Goal: Task Accomplishment & Management: Manage account settings

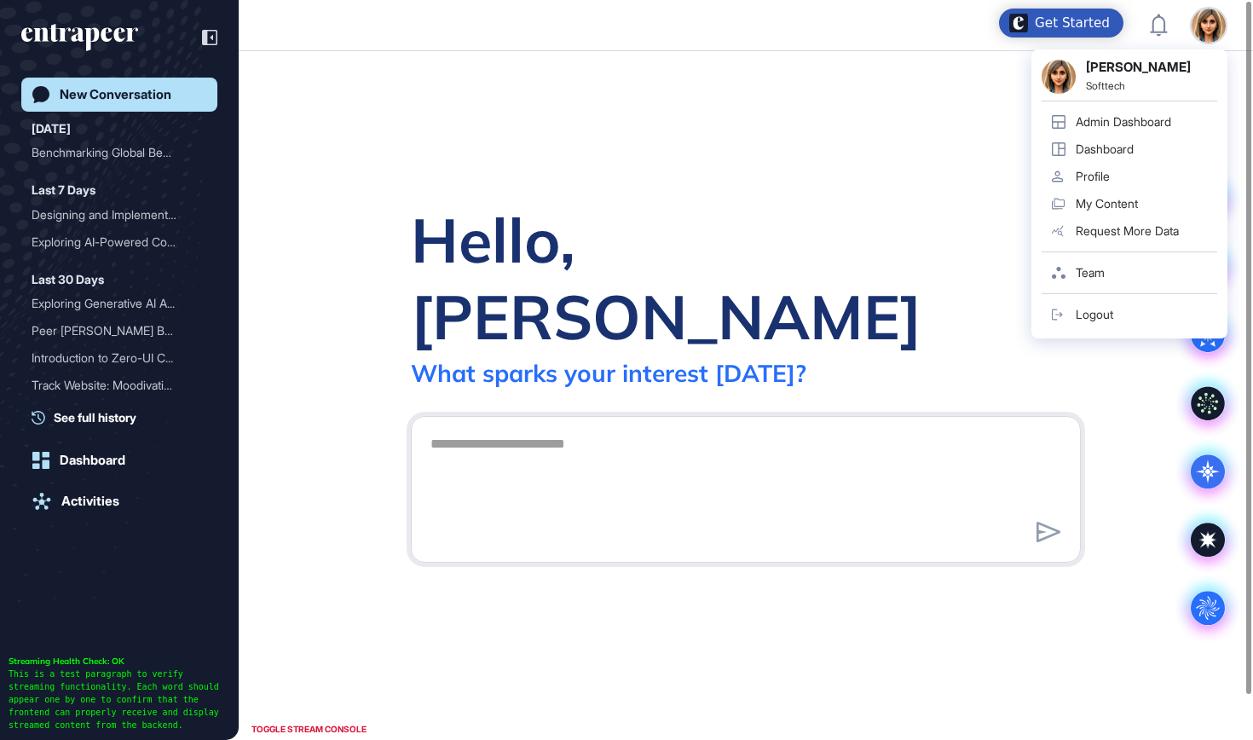
click at [1156, 120] on div "Admin Dashboard" at bounding box center [1122, 122] width 95 height 14
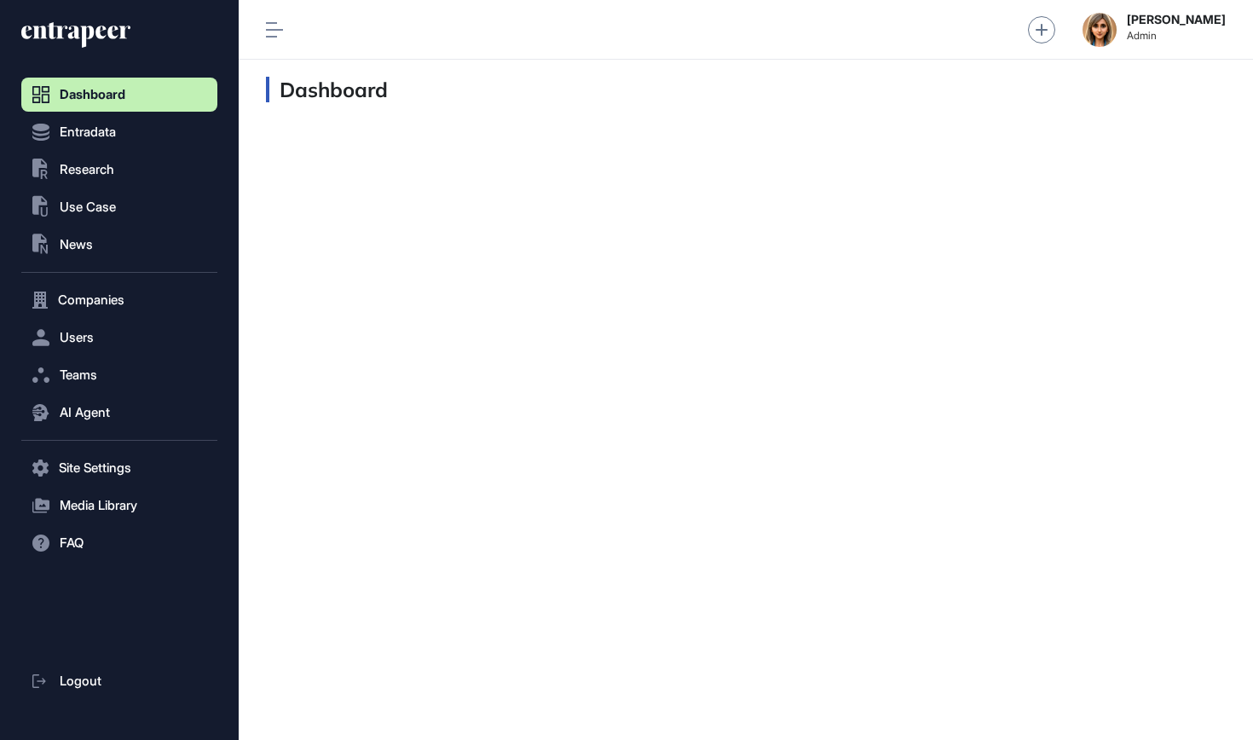
scroll to position [1, 1]
click at [67, 172] on span "Research" at bounding box center [87, 170] width 55 height 14
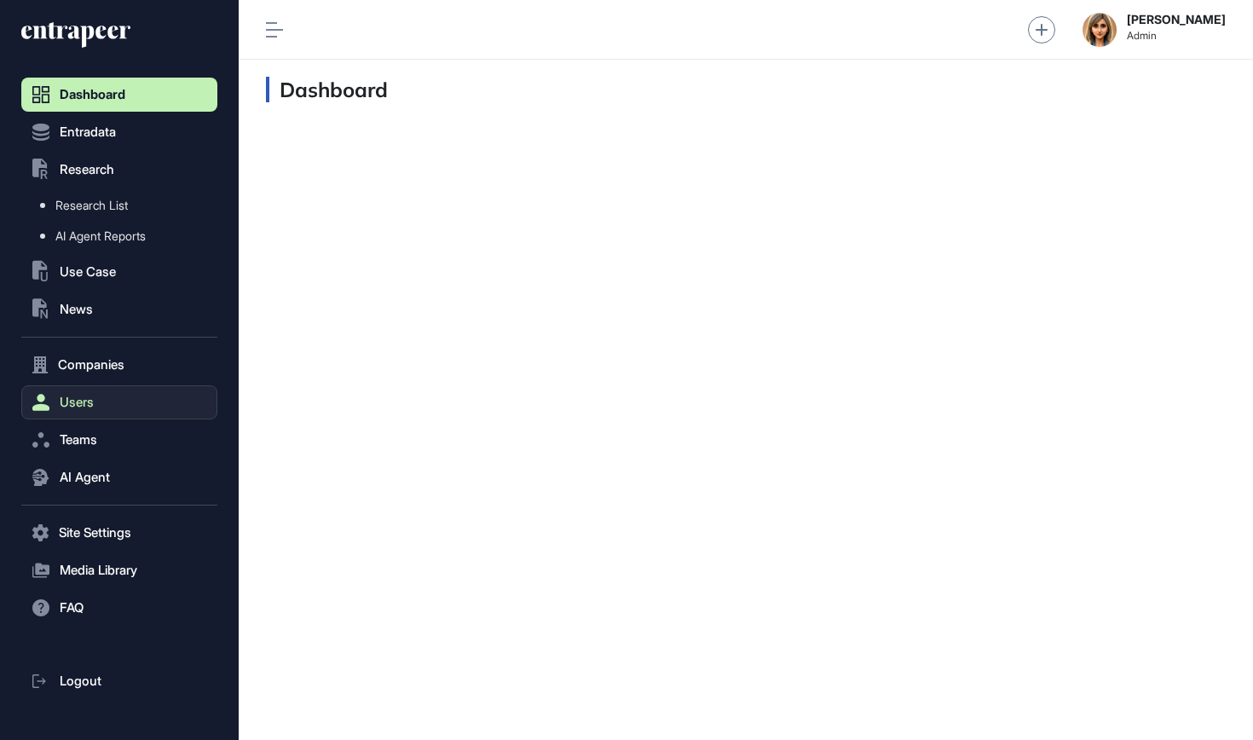
click at [94, 400] on span "Users" at bounding box center [77, 402] width 34 height 14
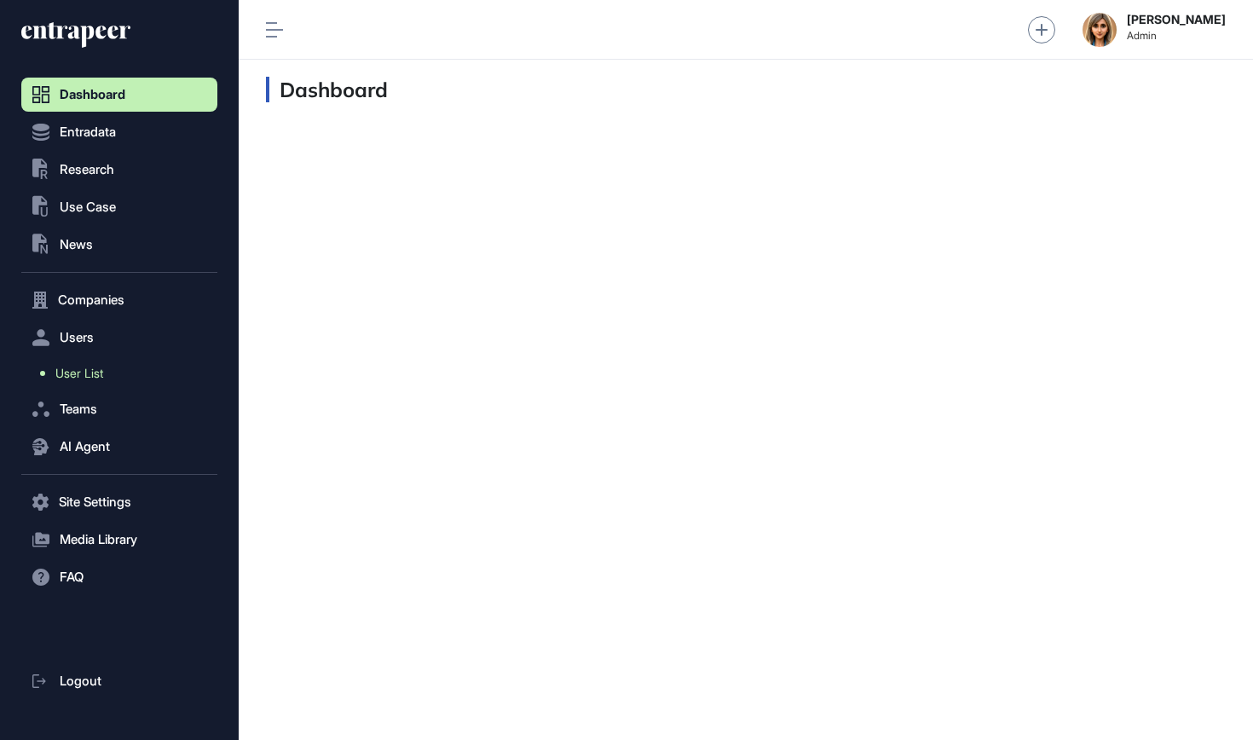
click at [103, 377] on span "User List" at bounding box center [79, 373] width 48 height 14
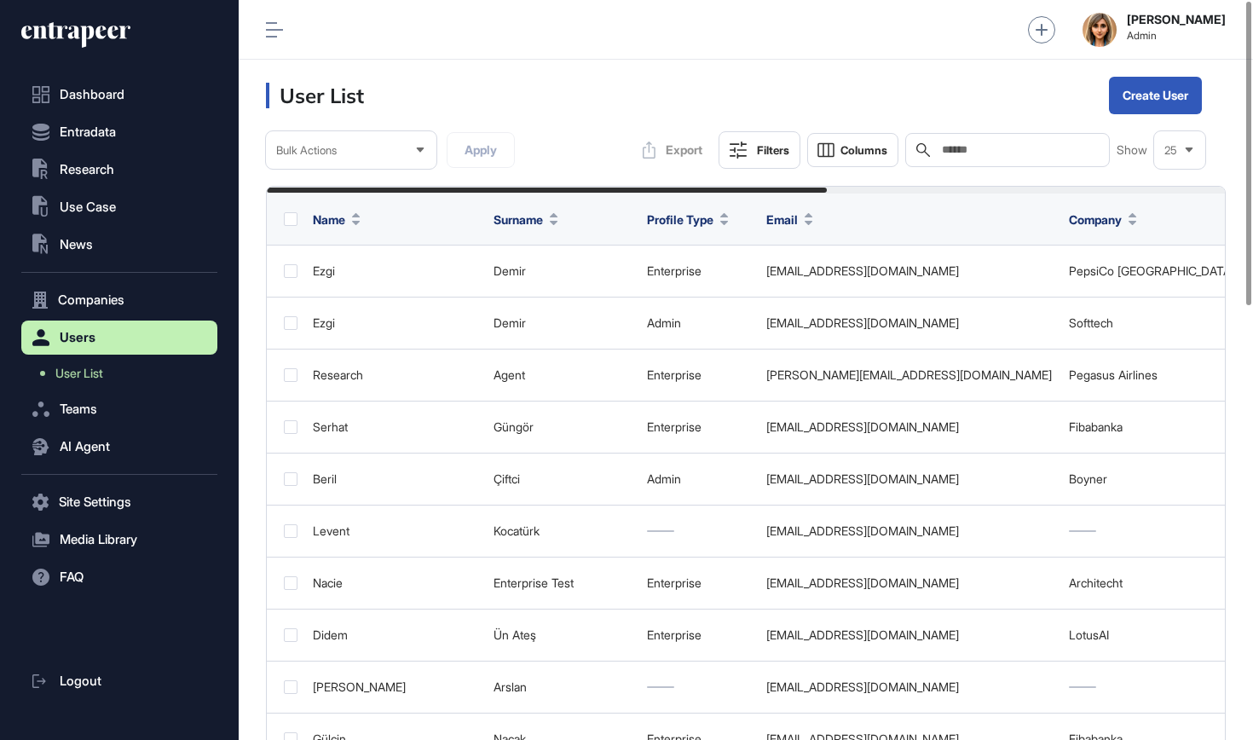
click at [940, 155] on input "text" at bounding box center [1019, 150] width 159 height 14
paste input "**********"
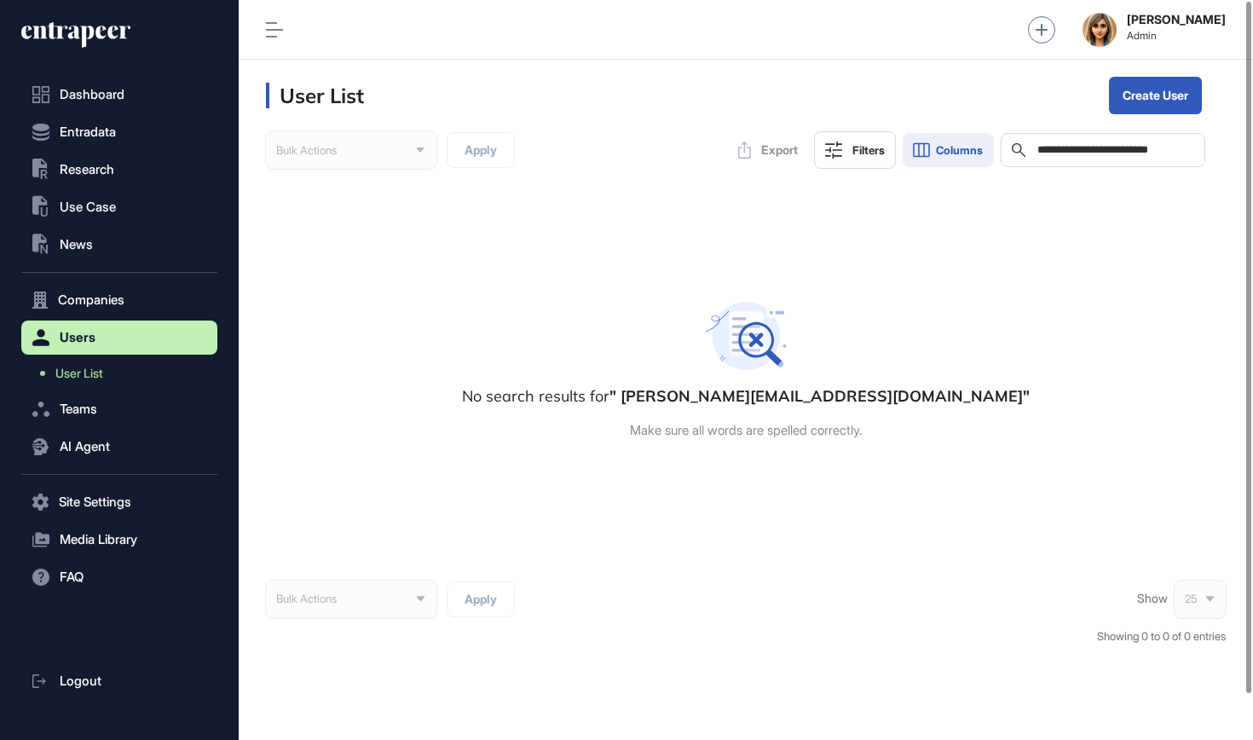
click at [940, 151] on span "Columns" at bounding box center [959, 150] width 47 height 13
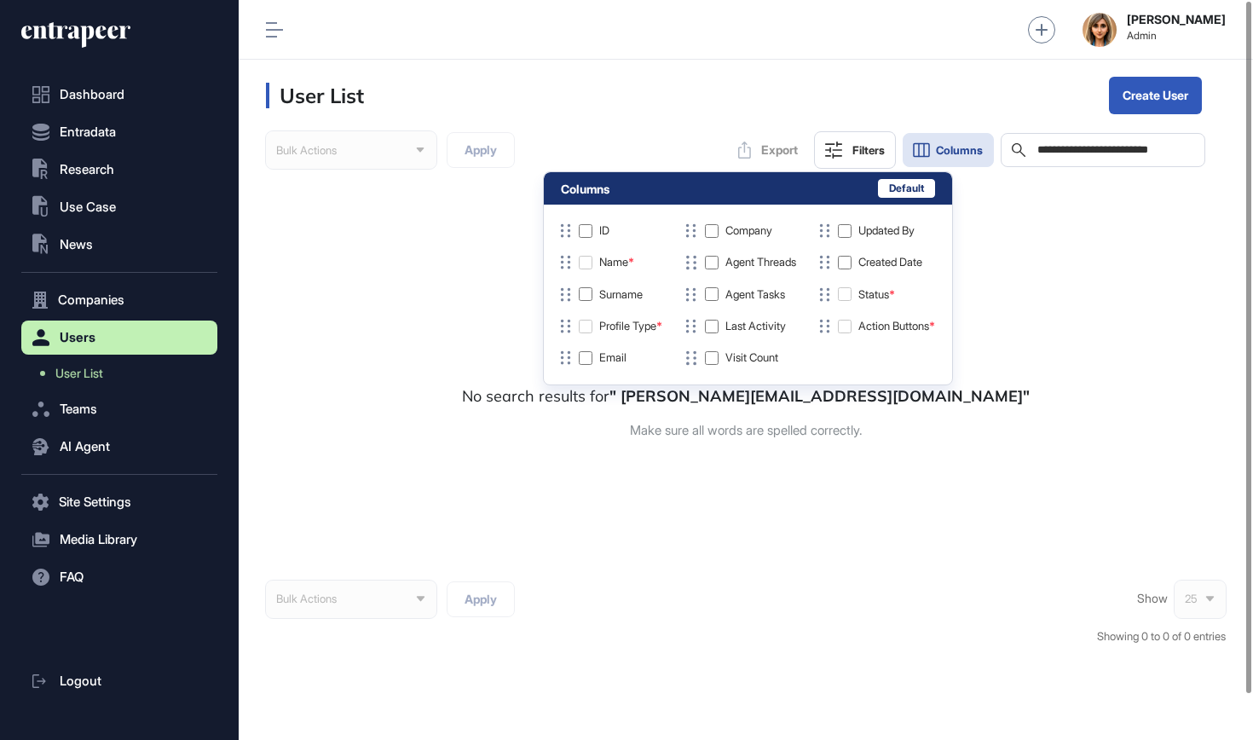
click at [1041, 150] on input "**********" at bounding box center [1114, 150] width 159 height 14
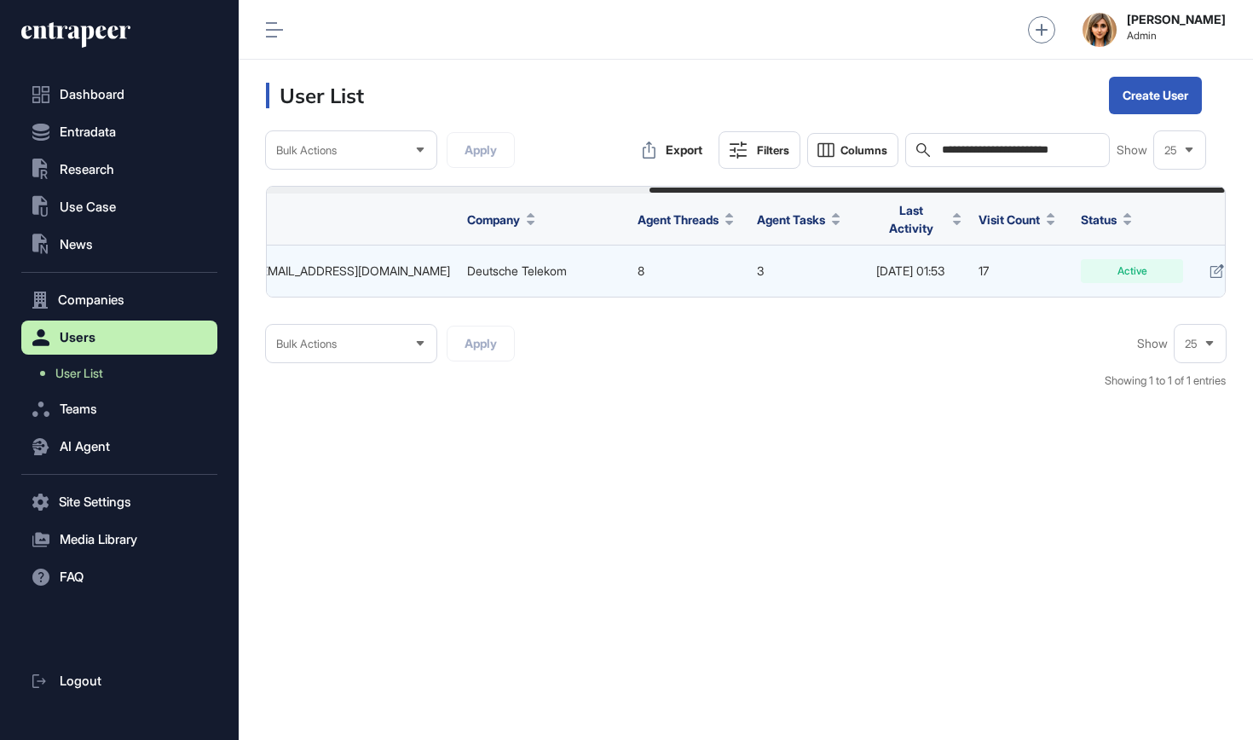
scroll to position [0, 637]
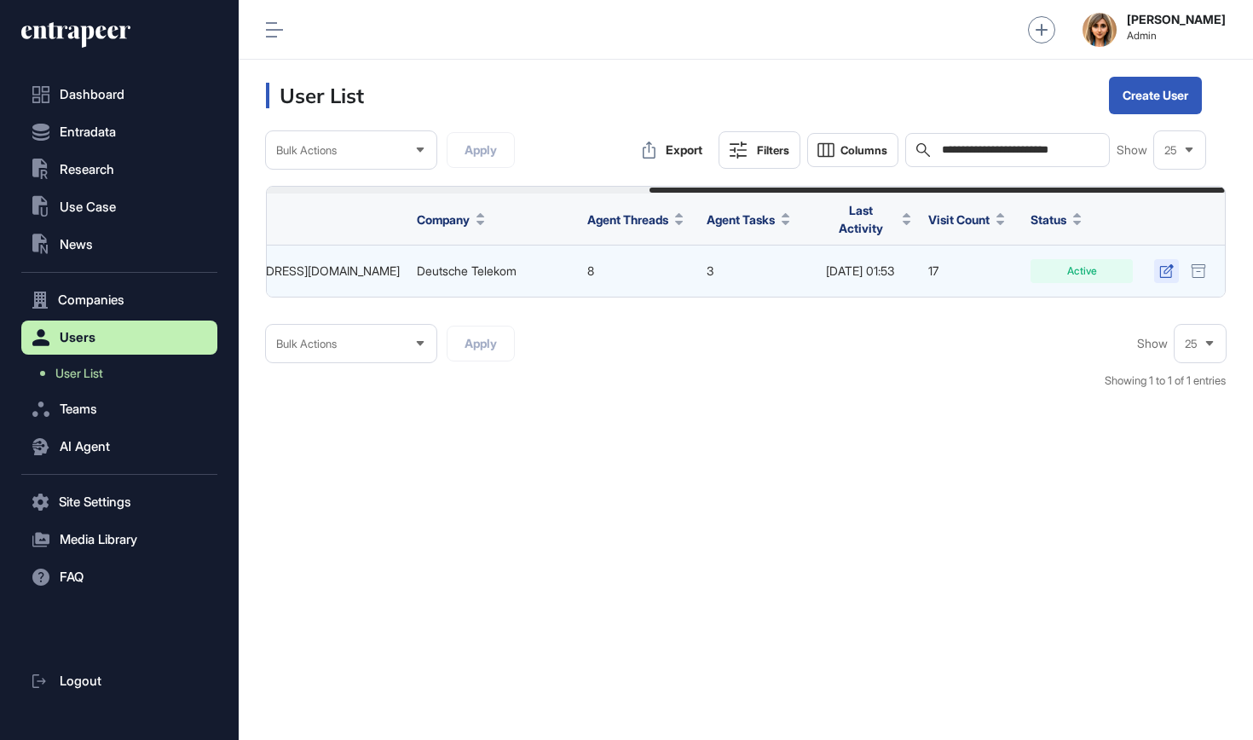
type input "**********"
click at [1166, 264] on icon at bounding box center [1166, 271] width 14 height 14
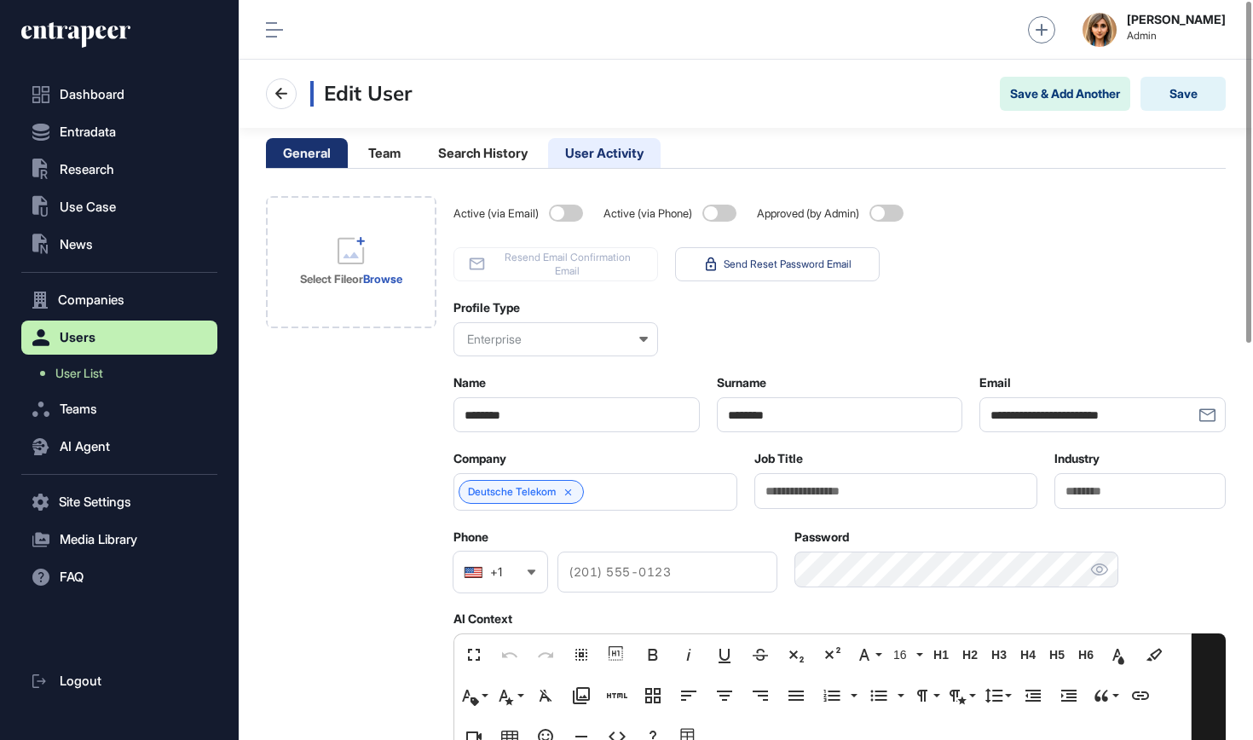
click at [600, 146] on li "User Activity" at bounding box center [604, 153] width 112 height 30
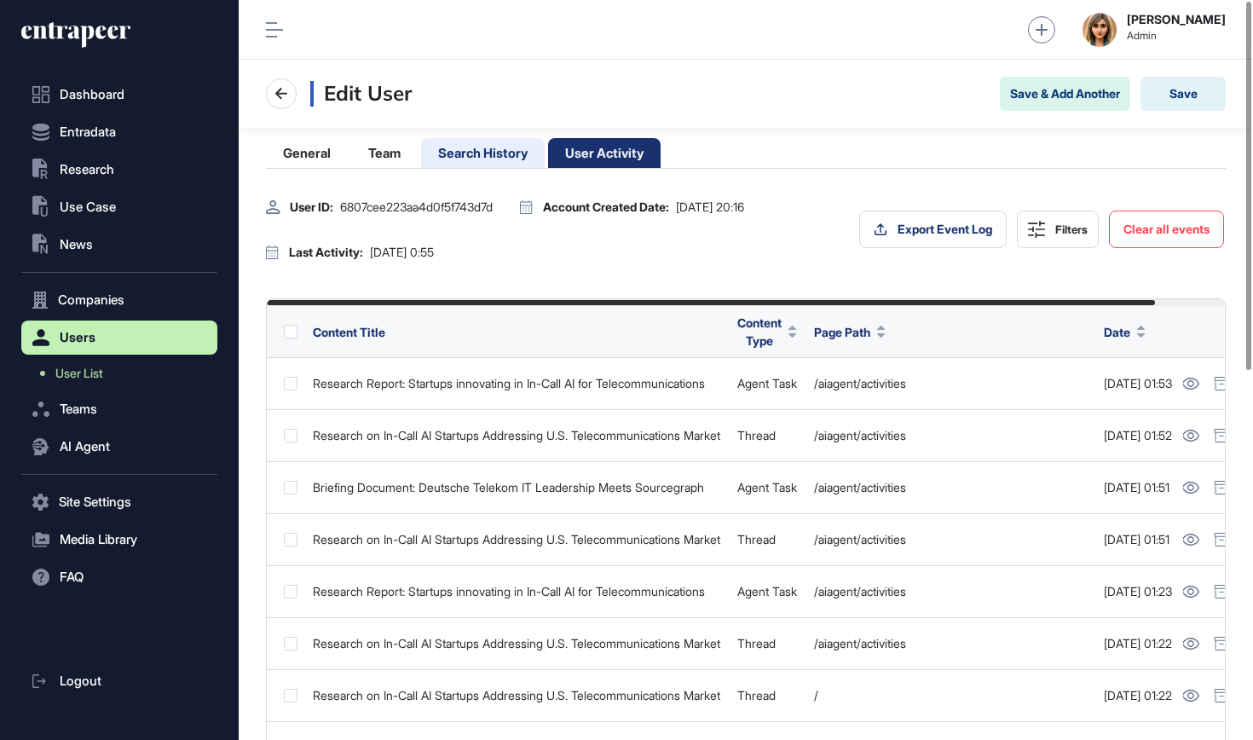
click at [486, 145] on li "Search History" at bounding box center [483, 153] width 124 height 30
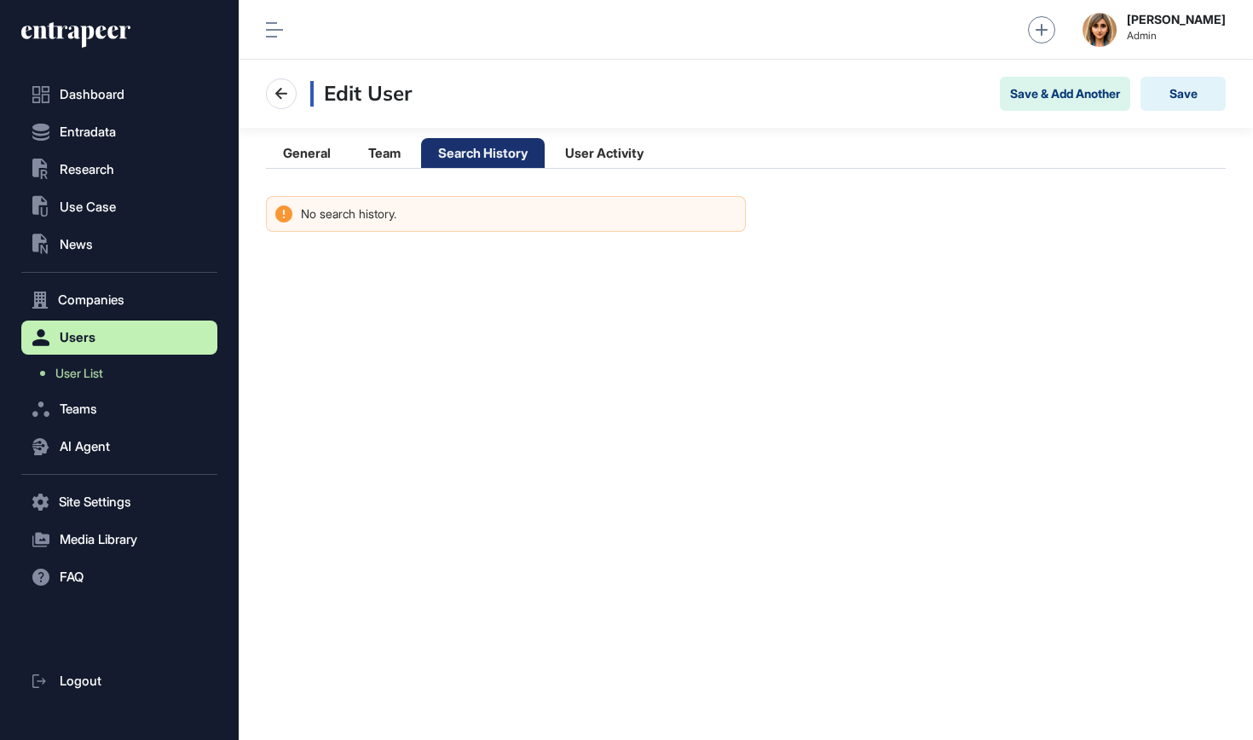
click at [97, 47] on icon at bounding box center [75, 34] width 109 height 27
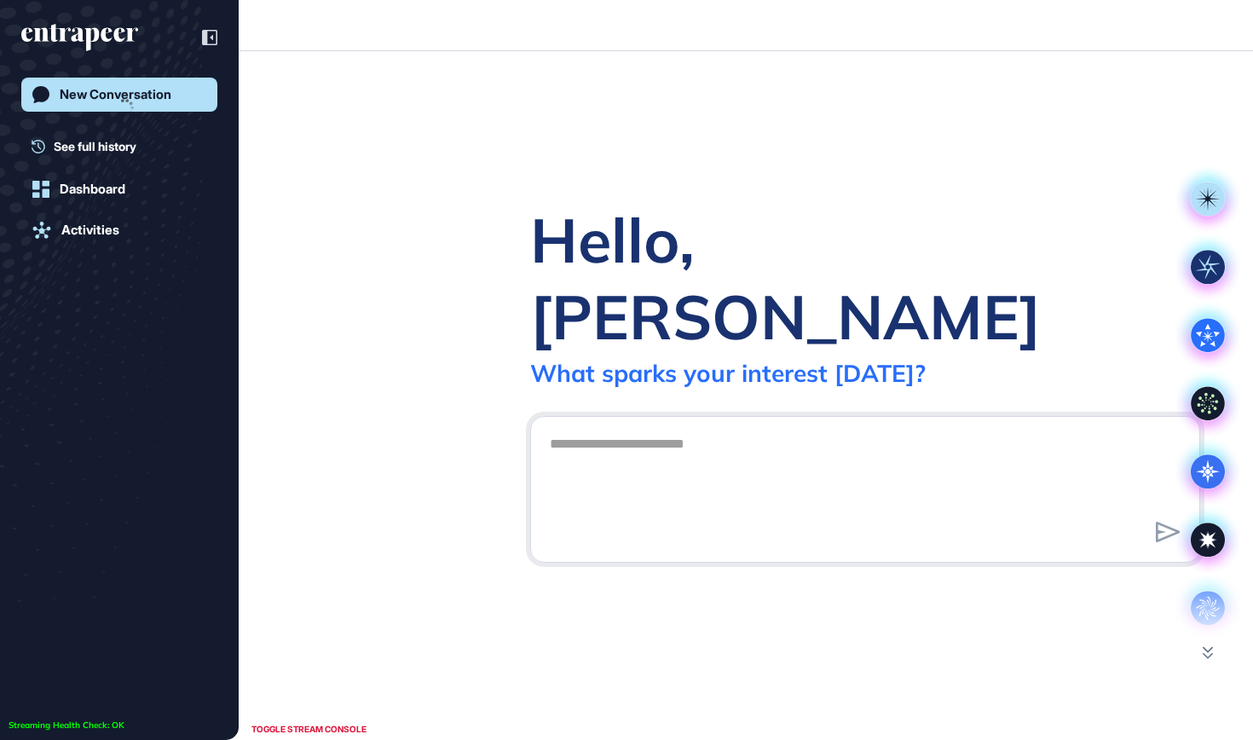
scroll to position [1, 1]
